Goal: Obtain resource: Obtain resource

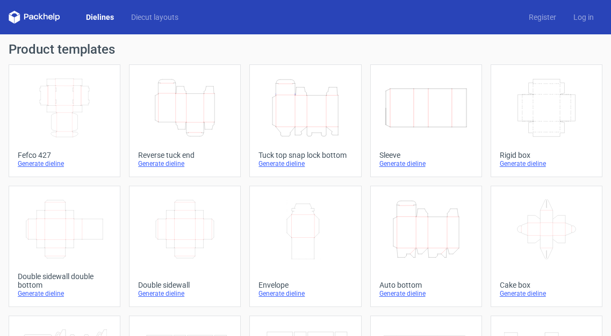
click at [321, 96] on icon "Height Depth Width" at bounding box center [305, 108] width 85 height 60
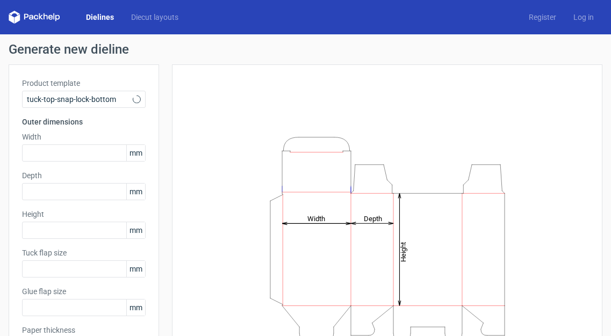
type input "15"
type input "10"
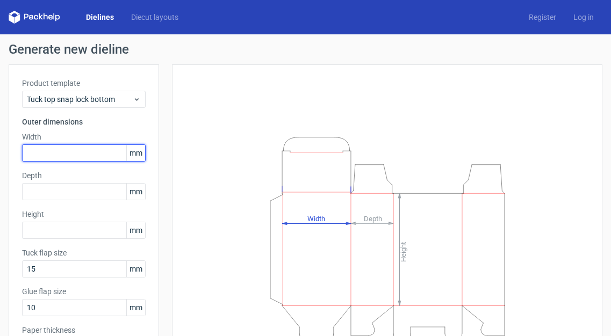
click at [66, 151] on input "text" at bounding box center [84, 152] width 124 height 17
type input "70"
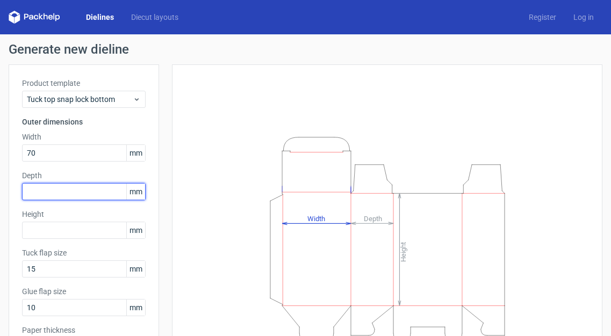
click at [112, 193] on input "text" at bounding box center [84, 191] width 124 height 17
type input "40"
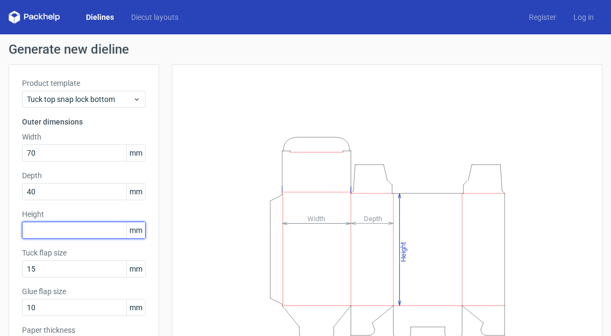
click at [98, 226] on input "text" at bounding box center [84, 230] width 124 height 17
type input "140"
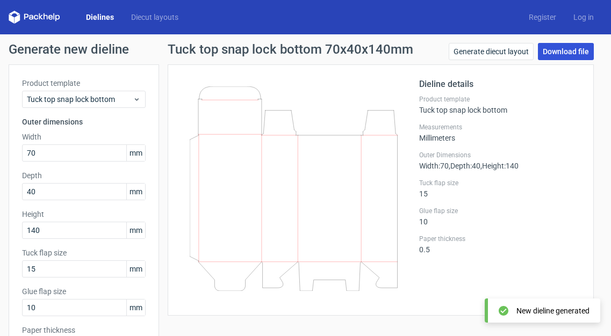
click at [546, 53] on link "Download file" at bounding box center [566, 51] width 56 height 17
